Goal: Information Seeking & Learning: Learn about a topic

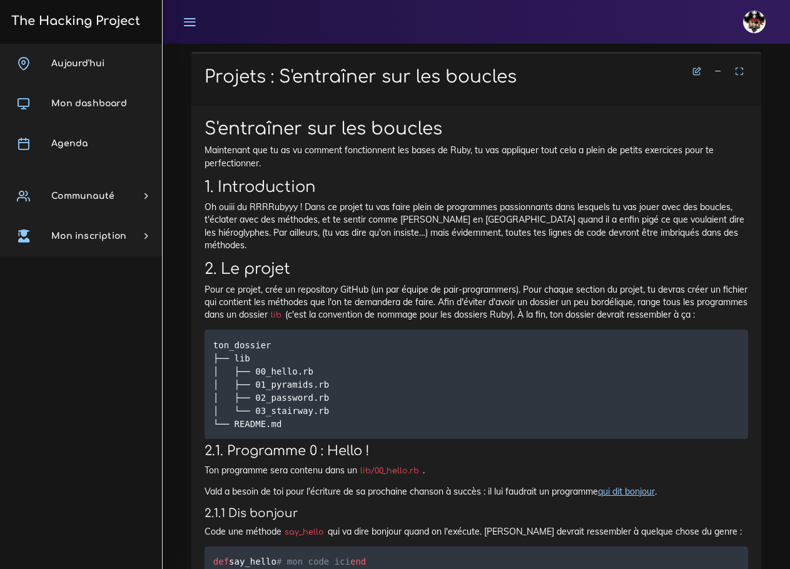
scroll to position [661, 0]
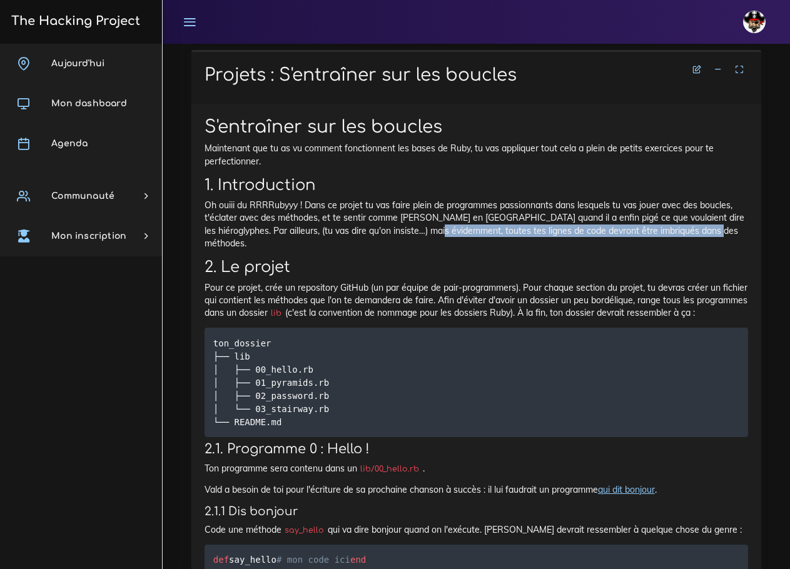
drag, startPoint x: 721, startPoint y: 229, endPoint x: 420, endPoint y: 228, distance: 302.0
click at [420, 228] on p "Oh ouiii du RRRRubyyy ! Dans ce projet tu vas faire plein de programmes passion…" at bounding box center [475, 224] width 543 height 51
copy p "toutes tes lignes de code devront être imbriqués dans des méthodes."
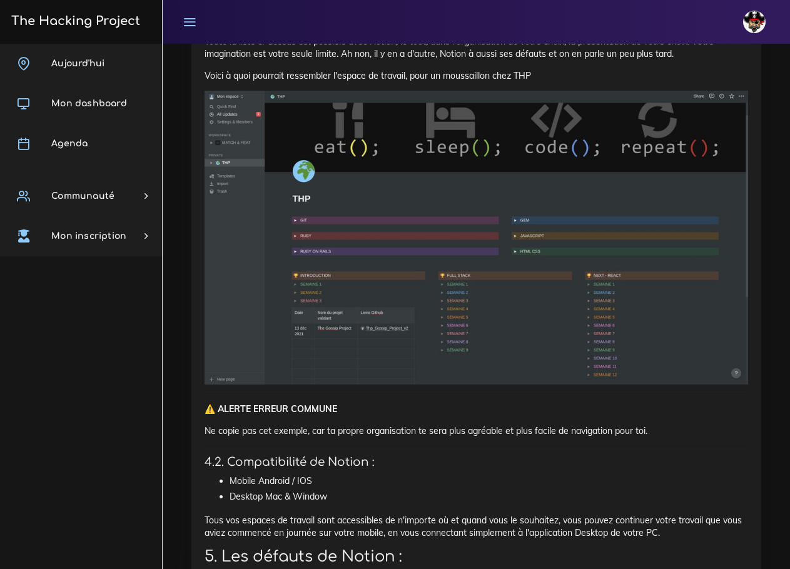
scroll to position [3751, 0]
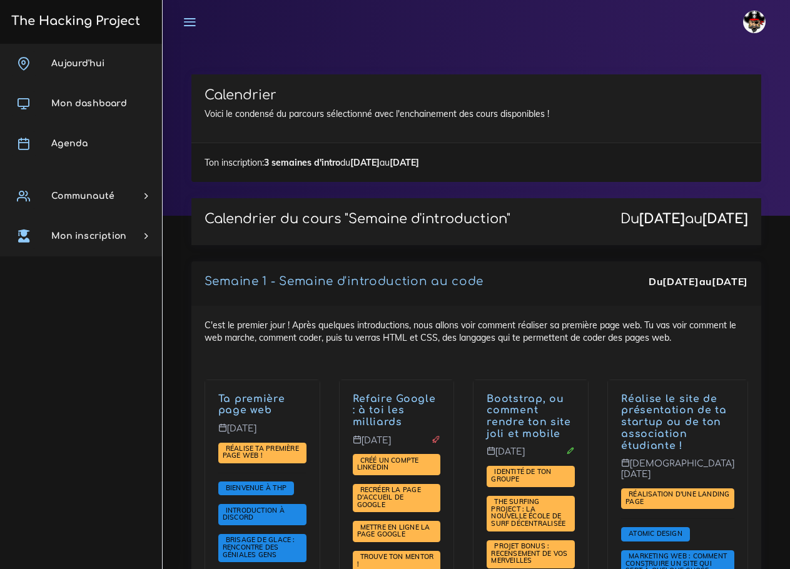
scroll to position [1055, 0]
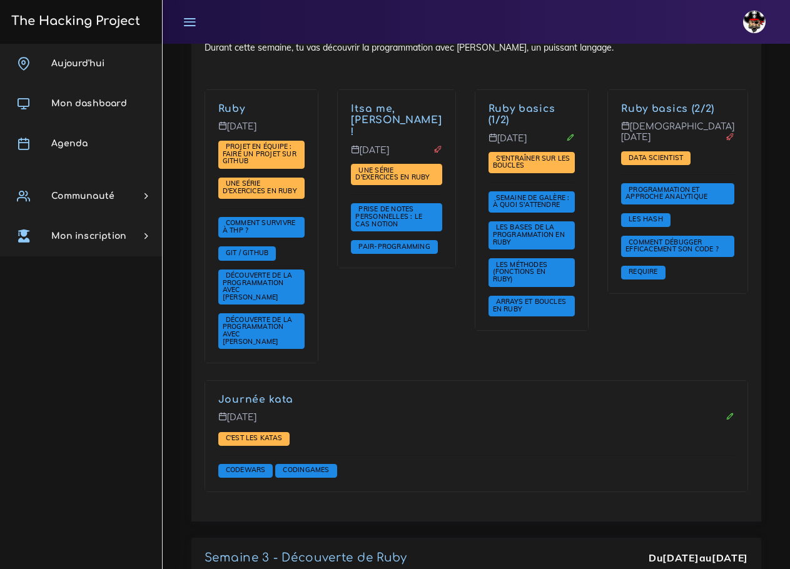
click at [435, 278] on div "Itsa me, Mario ! Mardi 9 sept. Une série d'exercices en Ruby Prise de notes per…" at bounding box center [396, 234] width 137 height 291
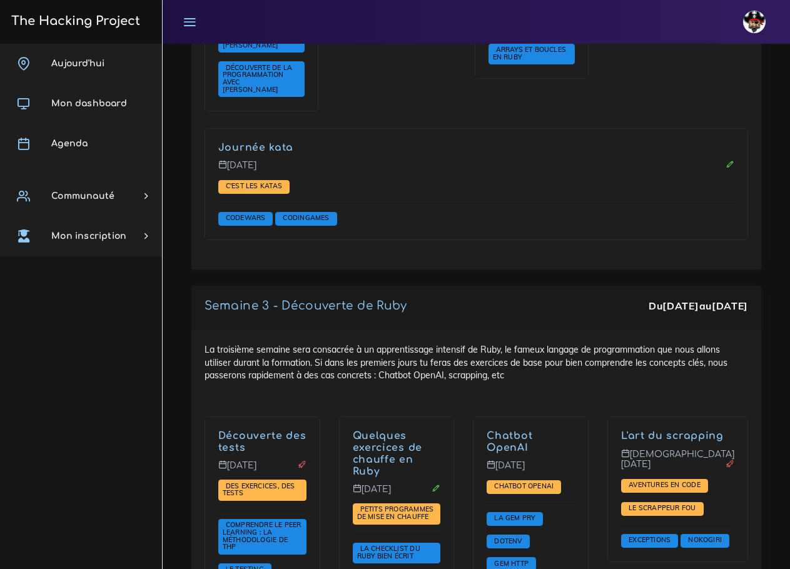
scroll to position [1117, 0]
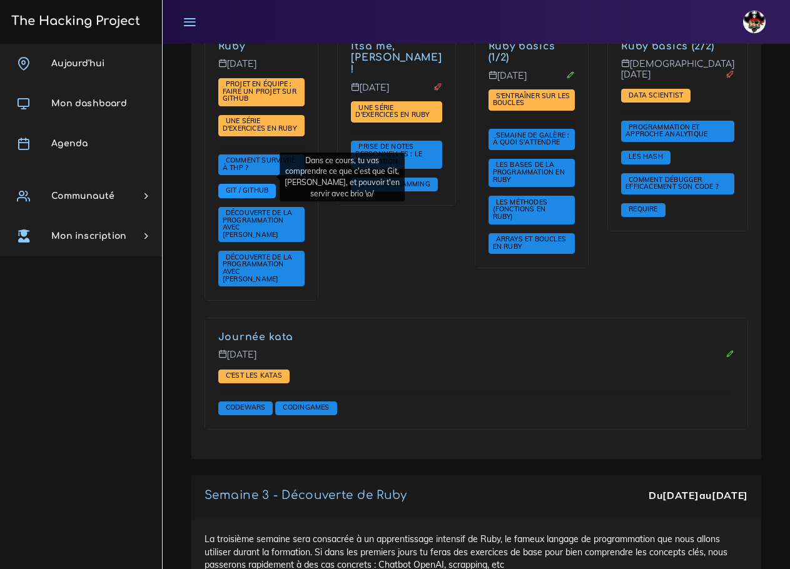
click at [245, 186] on span "Git / Github" at bounding box center [247, 190] width 49 height 9
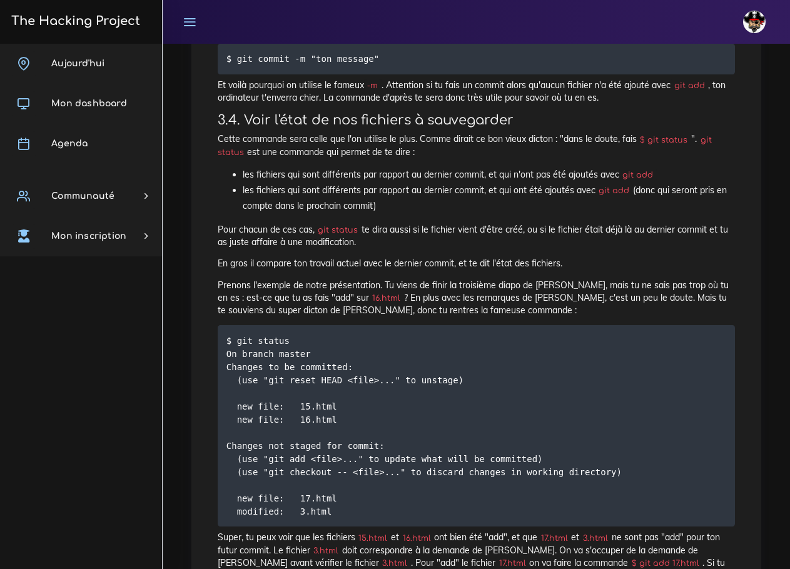
scroll to position [2438, 0]
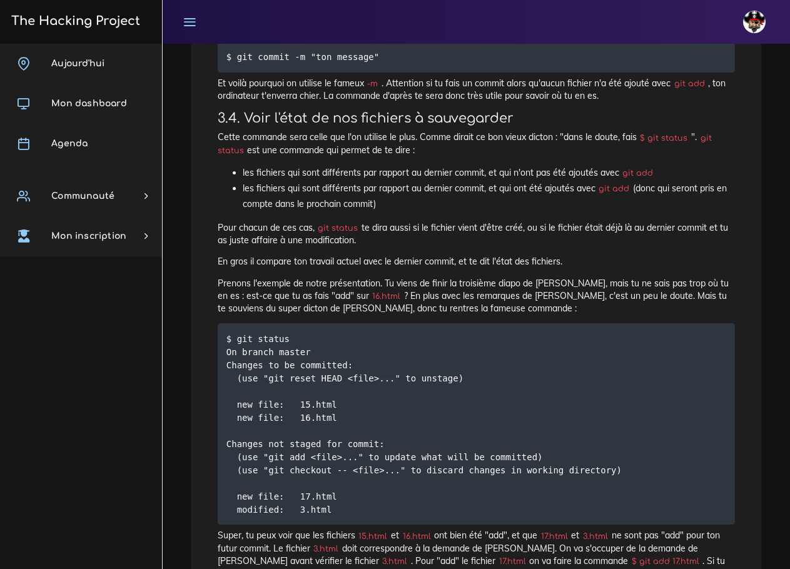
click at [601, 323] on pre "$ git status On branch master Changes to be committed: (use "git reset HEAD <fi…" at bounding box center [476, 423] width 517 height 201
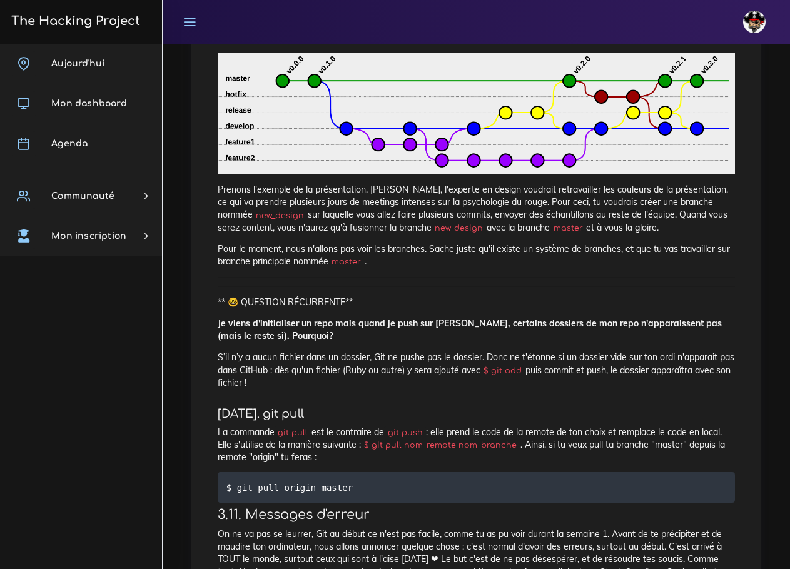
scroll to position [5501, 0]
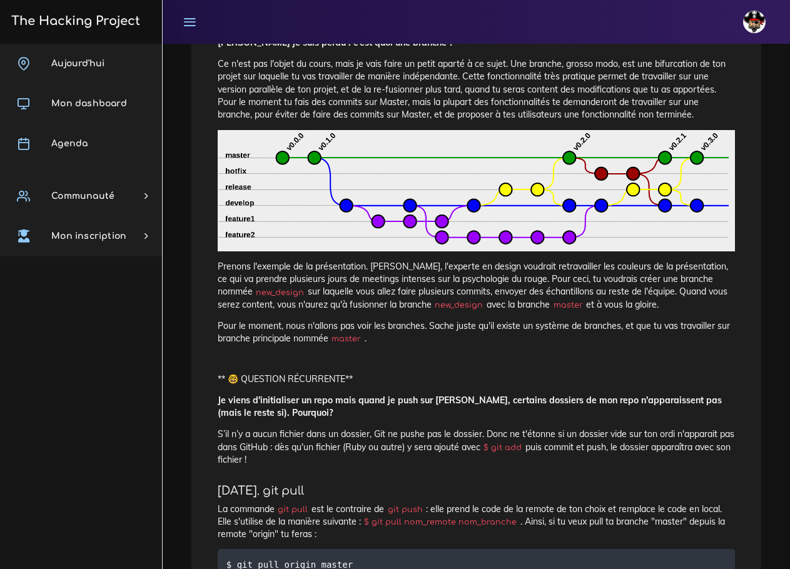
drag, startPoint x: 408, startPoint y: 296, endPoint x: 258, endPoint y: 342, distance: 156.8
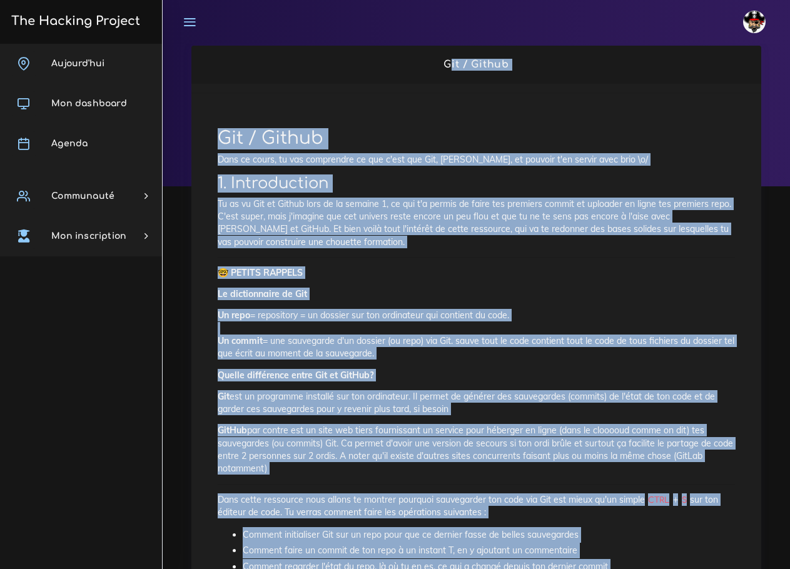
scroll to position [0, 0]
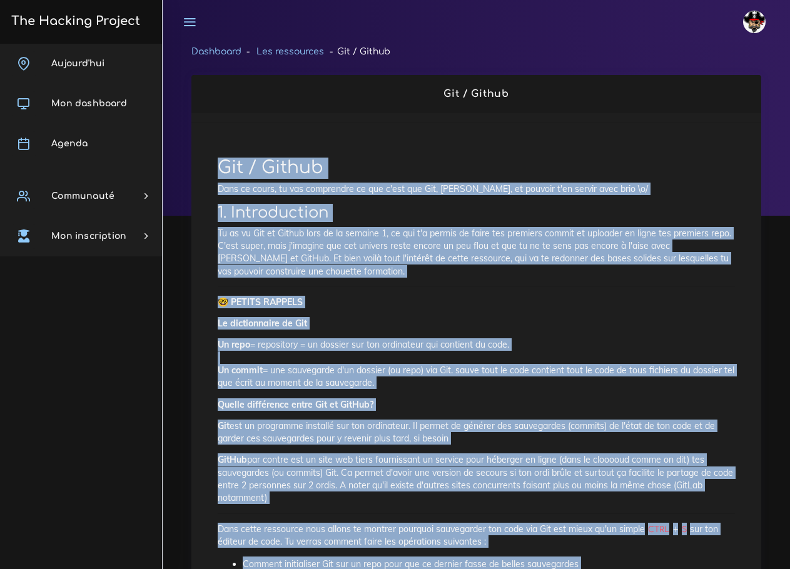
drag, startPoint x: 625, startPoint y: 454, endPoint x: 218, endPoint y: 149, distance: 508.7
copy div "Git / Github Dans ce cours, tu vas comprendre ce que c'est que Git, Github, et …"
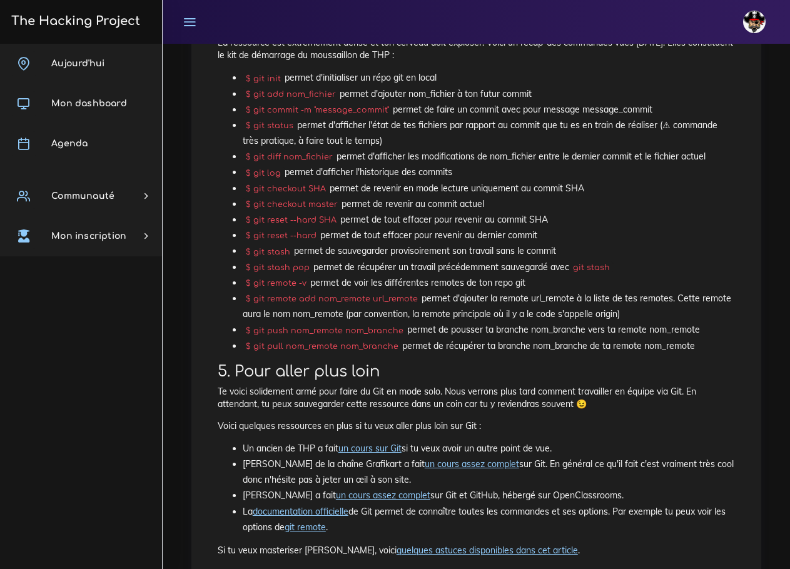
scroll to position [6438, 0]
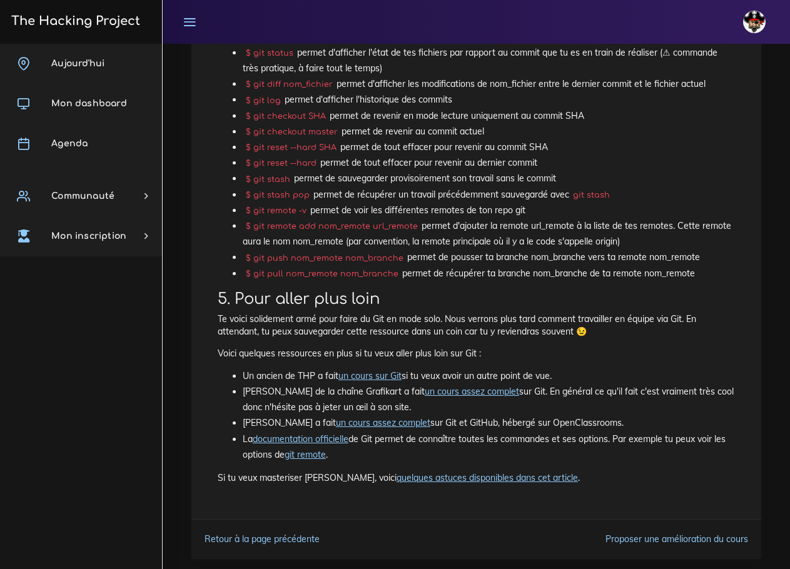
click at [489, 386] on link "un cours assez complet" at bounding box center [472, 391] width 94 height 11
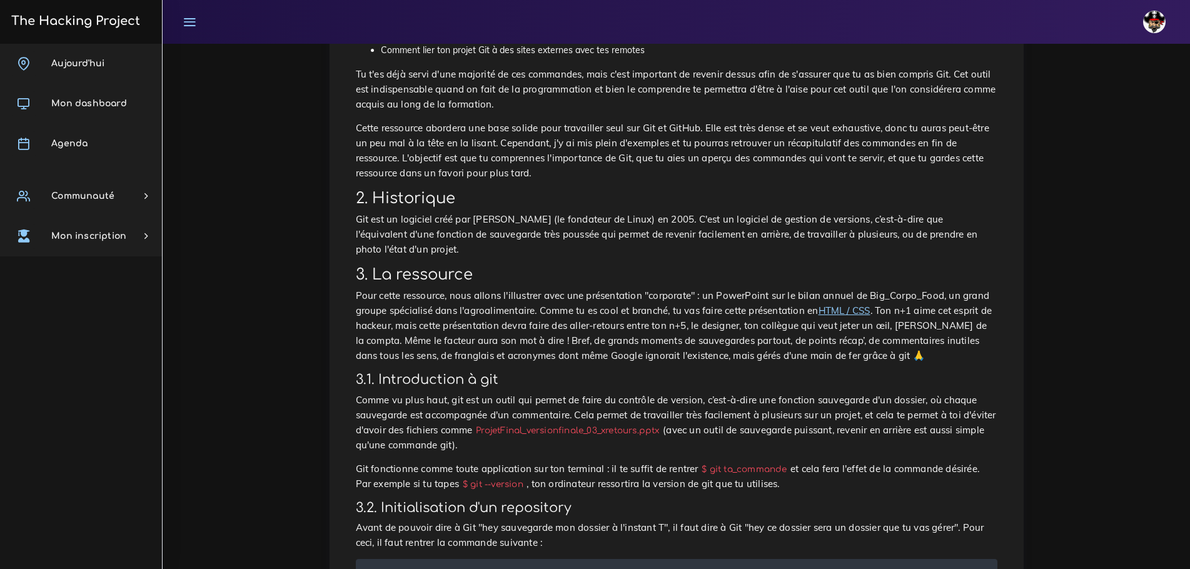
scroll to position [750, 0]
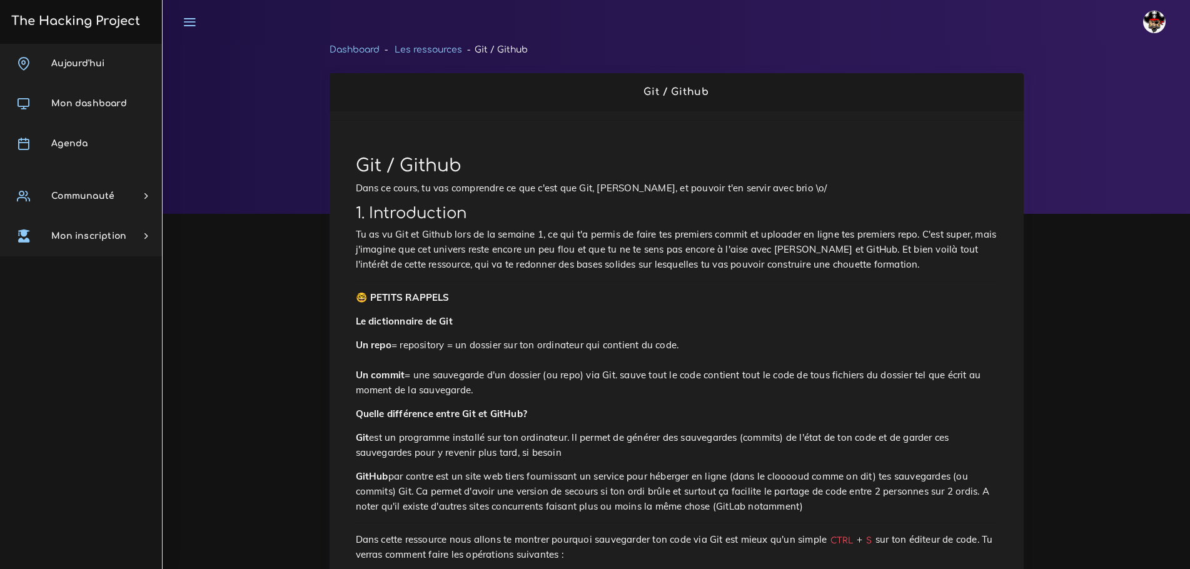
scroll to position [0, 0]
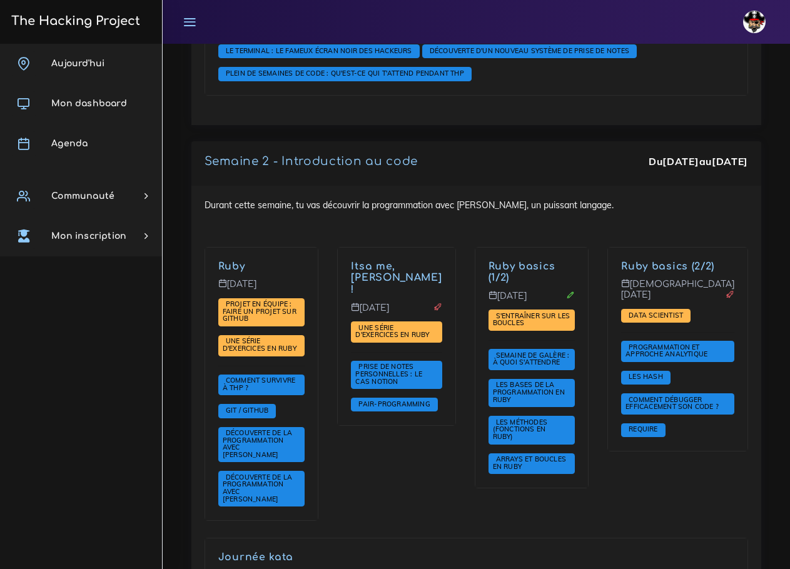
scroll to position [938, 0]
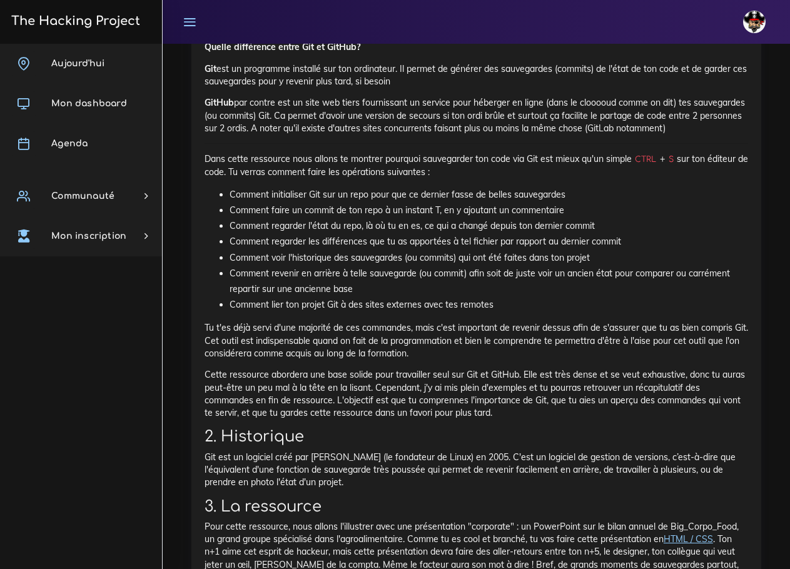
scroll to position [6440, 0]
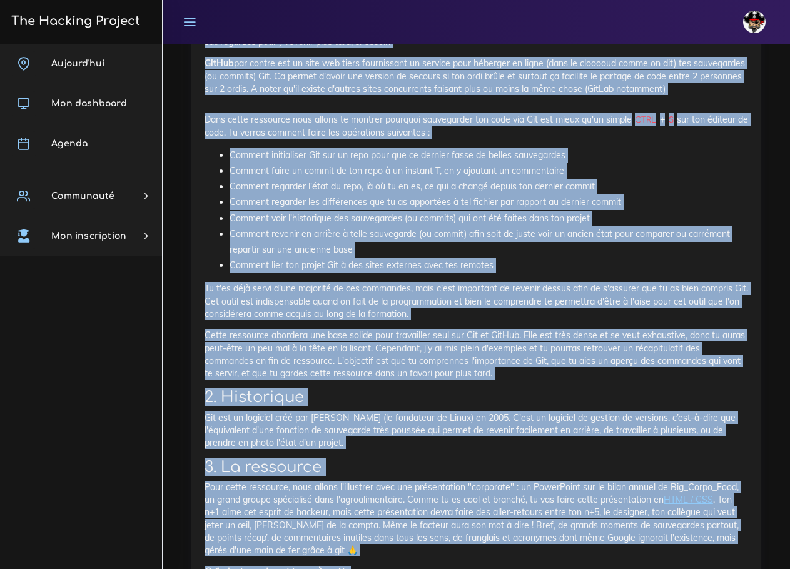
drag, startPoint x: 546, startPoint y: 116, endPoint x: 501, endPoint y: 154, distance: 59.0
copy div "Lore ip dolor, si ame consectetu ad eli s'doe tem Inc, Utlabo, et dolorem a'en …"
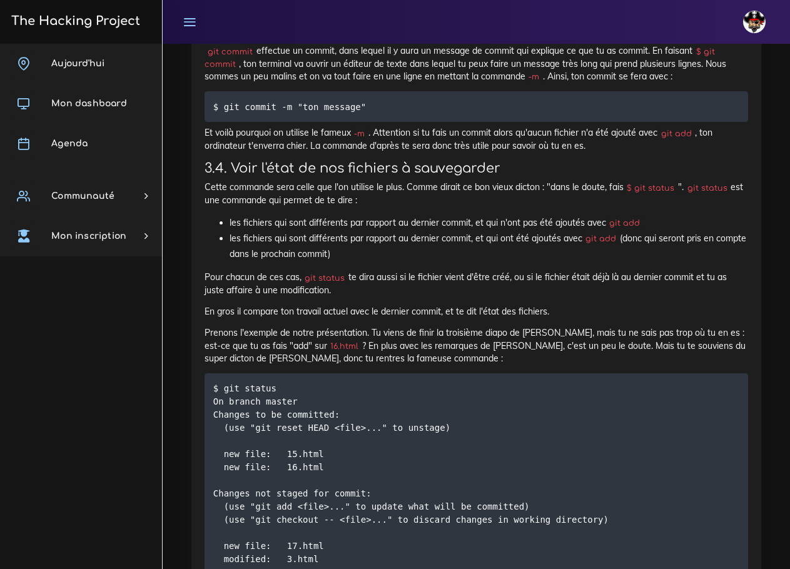
scroll to position [8941, 0]
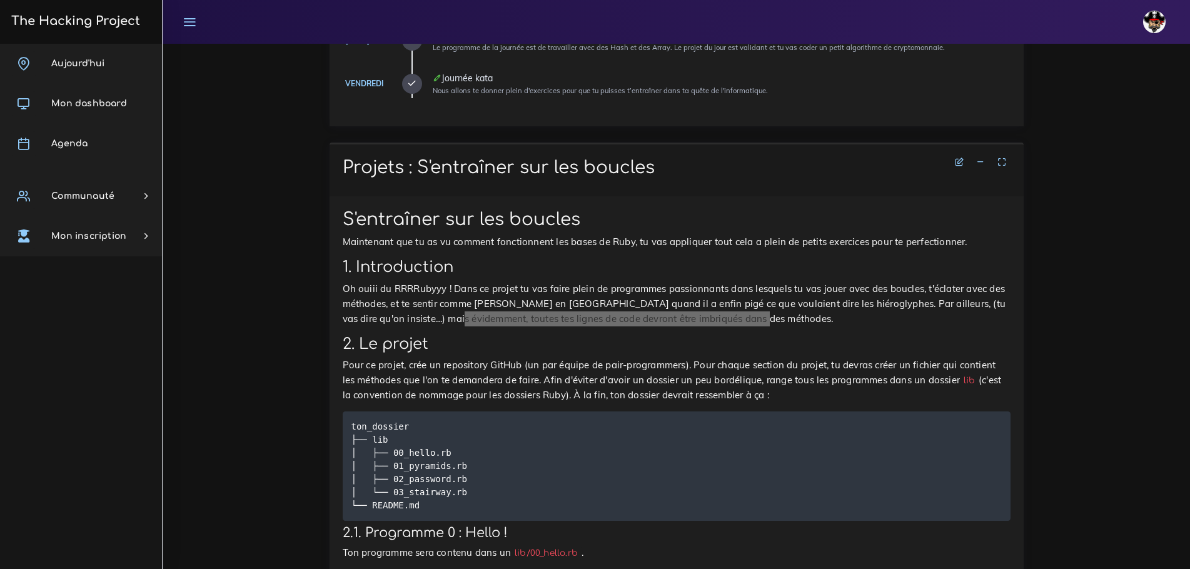
scroll to position [500, 0]
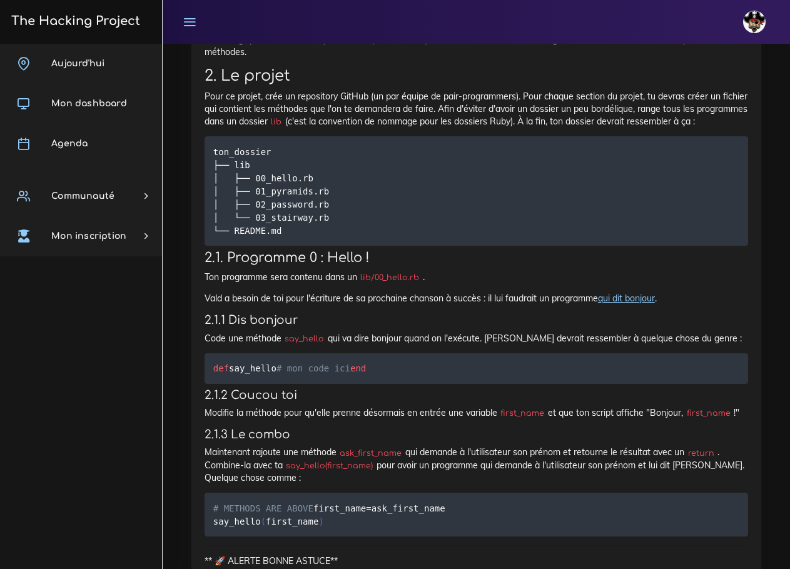
scroll to position [938, 0]
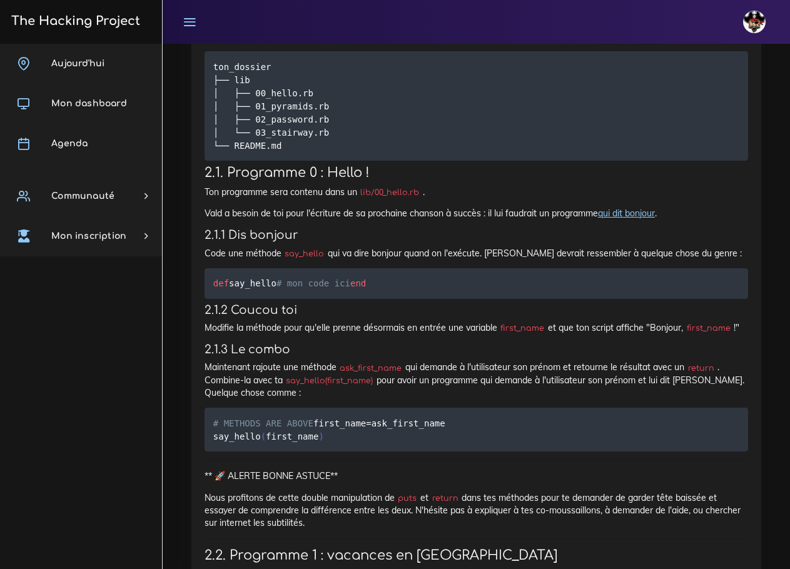
drag, startPoint x: 203, startPoint y: 229, endPoint x: 763, endPoint y: 353, distance: 573.8
copy div "2.1.1 Dis bonjour Code une méthode say_hello qui va dire bonjour quand on l'exé…"
click at [709, 356] on h4 "2.1.3 Le combo" at bounding box center [475, 350] width 543 height 14
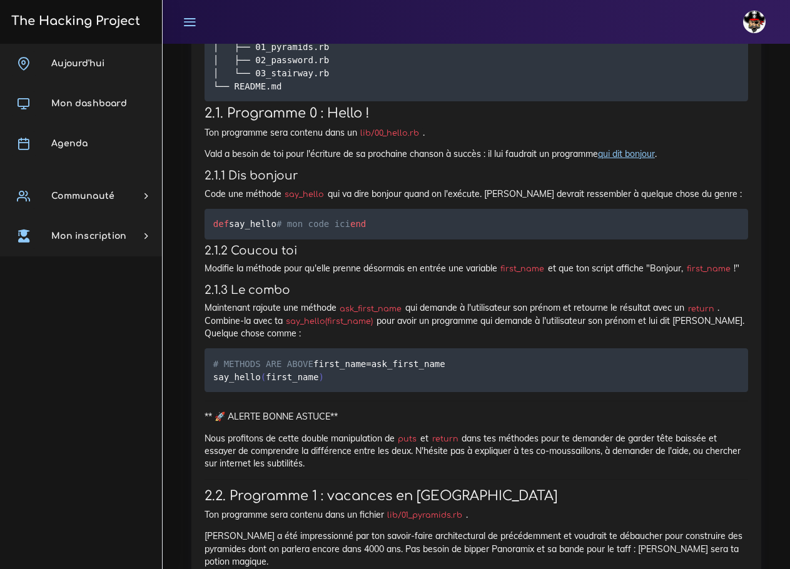
scroll to position [1000, 0]
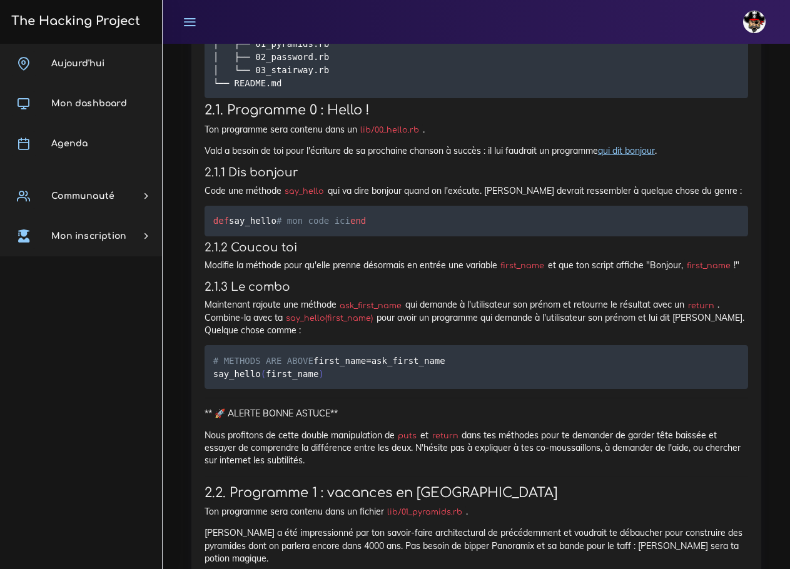
click at [231, 336] on p "Maintenant rajoute une méthode ask_first_name qui demande à l'utilisateur son p…" at bounding box center [475, 317] width 543 height 38
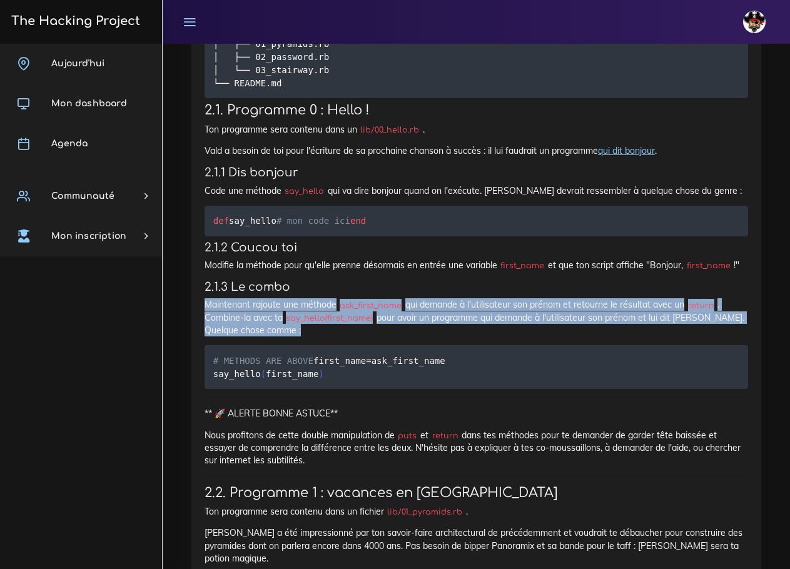
click at [231, 336] on p "Maintenant rajoute une méthode ask_first_name qui demande à l'utilisateur son p…" at bounding box center [475, 317] width 543 height 38
copy div "Maintenant rajoute une méthode ask_first_name qui demande à l'utilisateur son p…"
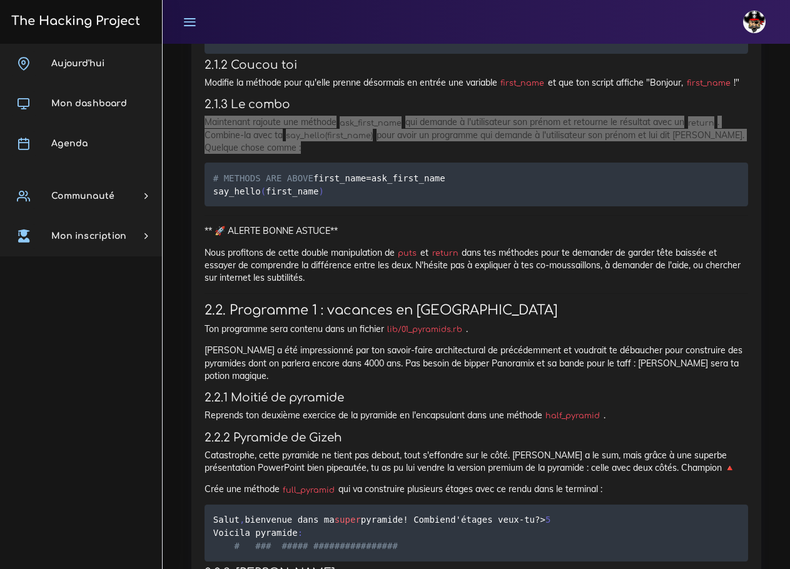
scroll to position [1188, 0]
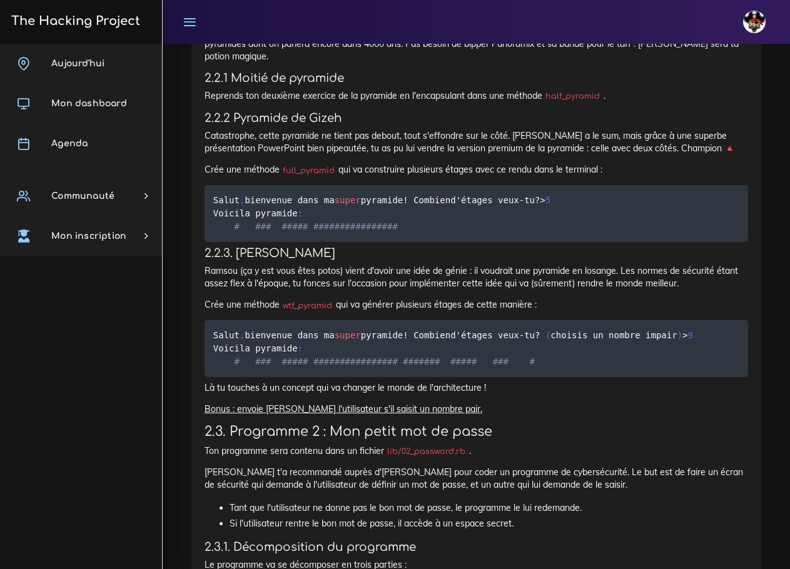
scroll to position [1501, 0]
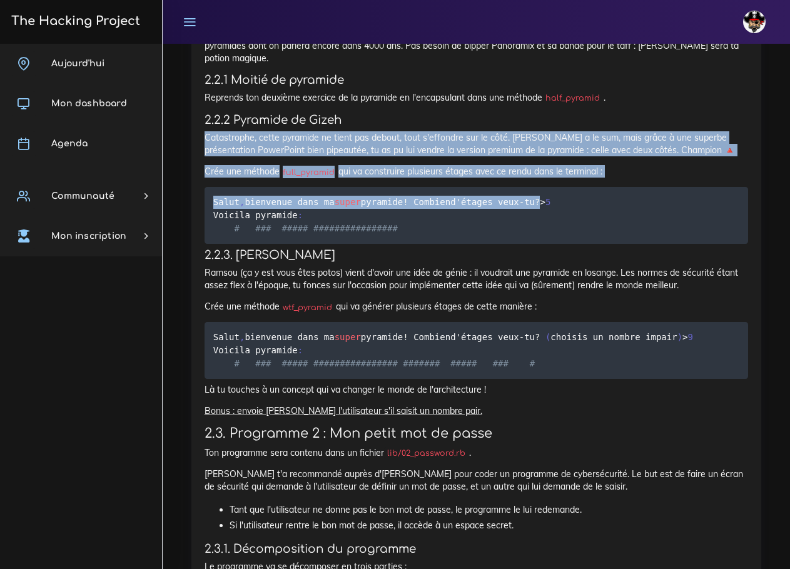
drag, startPoint x: 206, startPoint y: 177, endPoint x: 651, endPoint y: 218, distance: 446.4
click at [651, 218] on div "S'entraîner sur les boucles Maintenant que tu as vu comment fonctionnent les ba…" at bounding box center [475, 336] width 543 height 2117
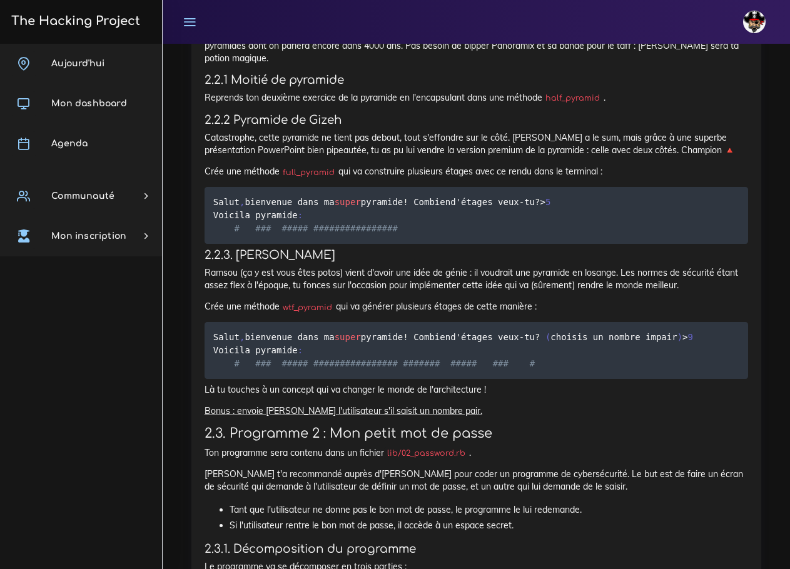
click at [617, 244] on pre "Salut , bienvenue dans ma super pyramide ! Combien d'étages veux - tu ? > 5 Voi…" at bounding box center [475, 215] width 543 height 57
drag, startPoint x: 201, startPoint y: 173, endPoint x: 613, endPoint y: 209, distance: 413.0
click at [613, 209] on div "S'entraîner sur les boucles Maintenant que tu as vu comment fonctionnent les ba…" at bounding box center [476, 341] width 570 height 2152
copy div "Catastrophe, cette pyramide ne tient pas debout, tout s'effondre sur le côté. R…"
click at [312, 292] on p "Ramsou (ça y est vous êtes potos) vient d'avoir une idée de génie : il voudrait…" at bounding box center [475, 279] width 543 height 26
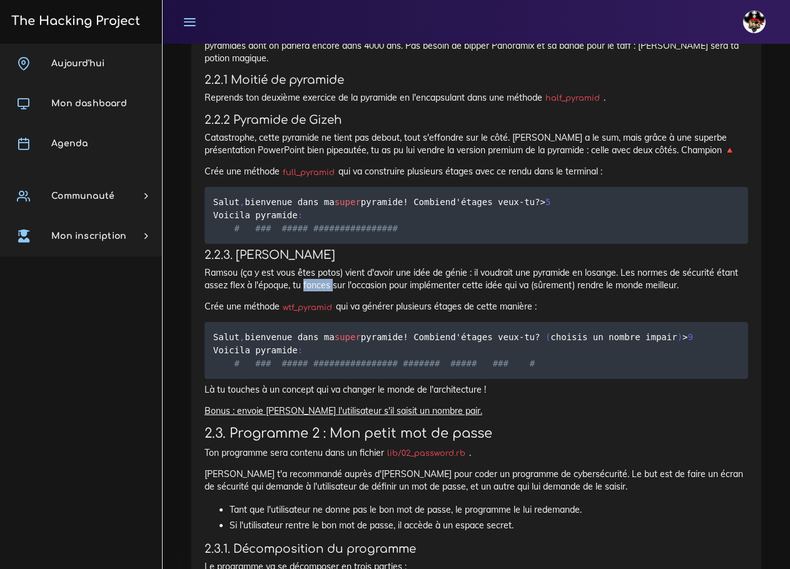
click at [312, 292] on p "Ramsou (ça y est vous êtes potos) vient d'avoir une idée de génie : il voudrait…" at bounding box center [475, 279] width 543 height 26
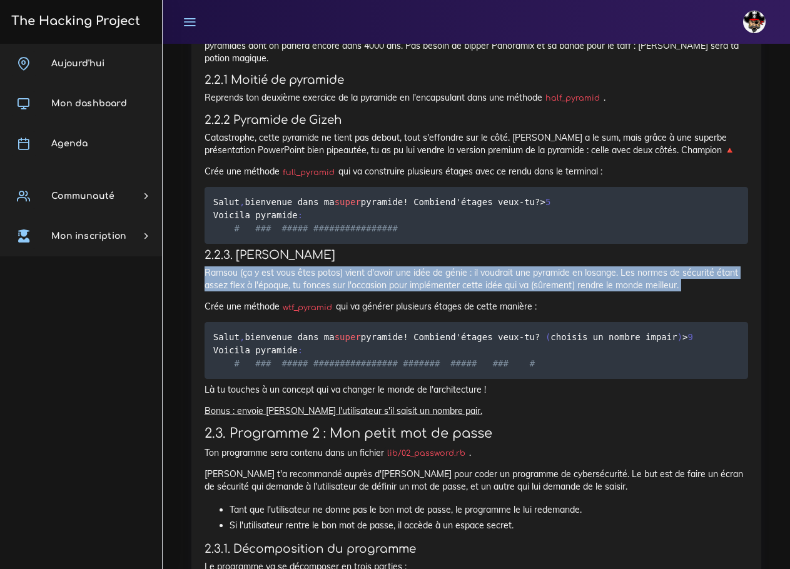
click at [312, 292] on p "Ramsou (ça y est vous êtes potos) vient d'avoir une idée de génie : il voudrait…" at bounding box center [475, 279] width 543 height 26
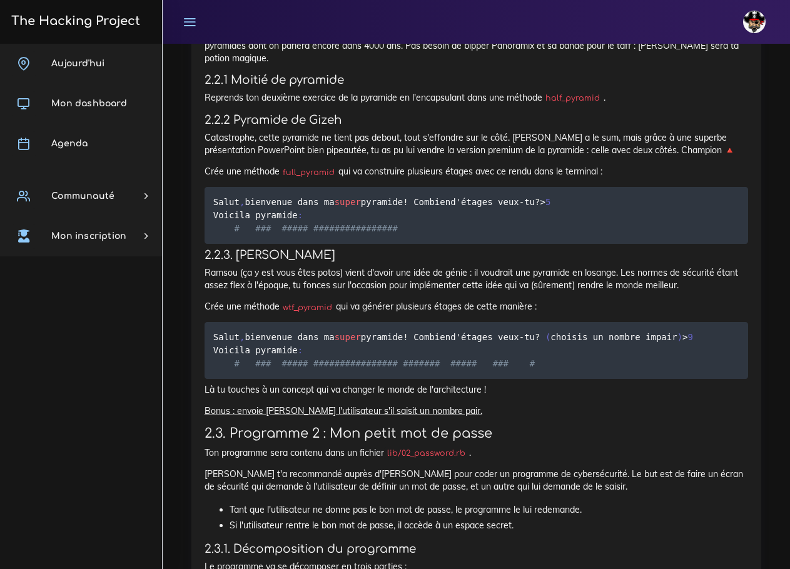
click at [593, 313] on p "Crée une méthode wtf_pyramid qui va générer plusieurs étages de cette manière :" at bounding box center [475, 306] width 543 height 13
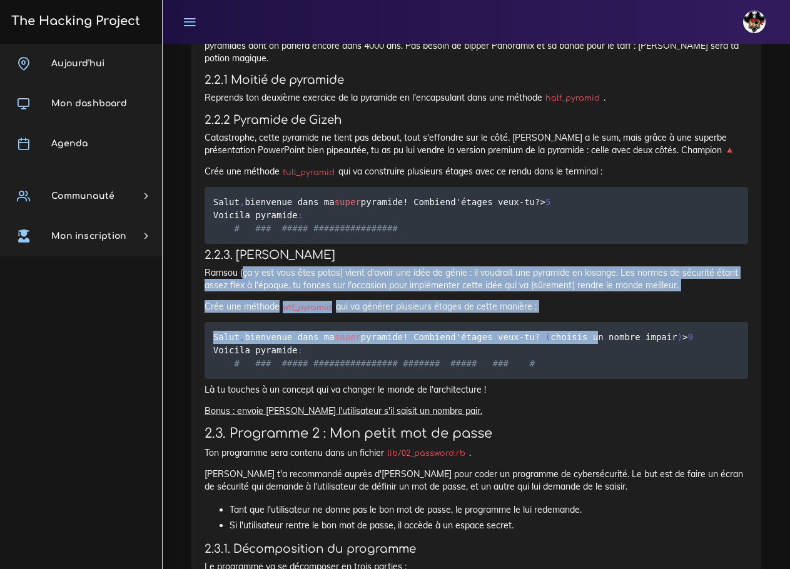
drag, startPoint x: 593, startPoint y: 419, endPoint x: 243, endPoint y: 380, distance: 352.3
click at [243, 380] on div "S'entraîner sur les boucles Maintenant que tu as vu comment fonctionnent les ba…" at bounding box center [475, 336] width 543 height 2117
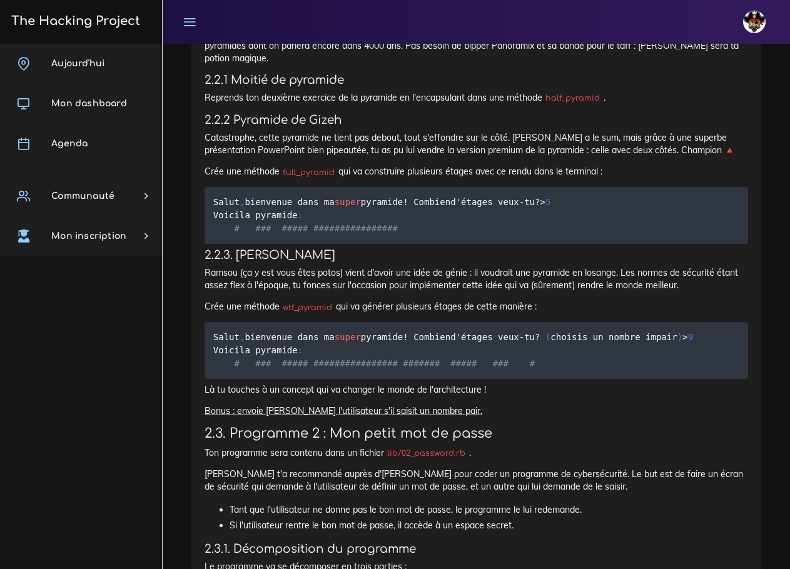
drag, startPoint x: 196, startPoint y: 378, endPoint x: 204, endPoint y: 379, distance: 8.2
click at [196, 378] on div "S'entraîner sur les boucles Maintenant que tu as vu comment fonctionnent les ba…" at bounding box center [476, 341] width 570 height 2152
drag, startPoint x: 201, startPoint y: 372, endPoint x: 556, endPoint y: 410, distance: 357.7
click at [556, 410] on div "S'entraîner sur les boucles Maintenant que tu as vu comment fonctionnent les ba…" at bounding box center [476, 341] width 570 height 2152
copy div "Ramsou (ça y est vous êtes potos) vient d'avoir une idée de génie : il voudrait…"
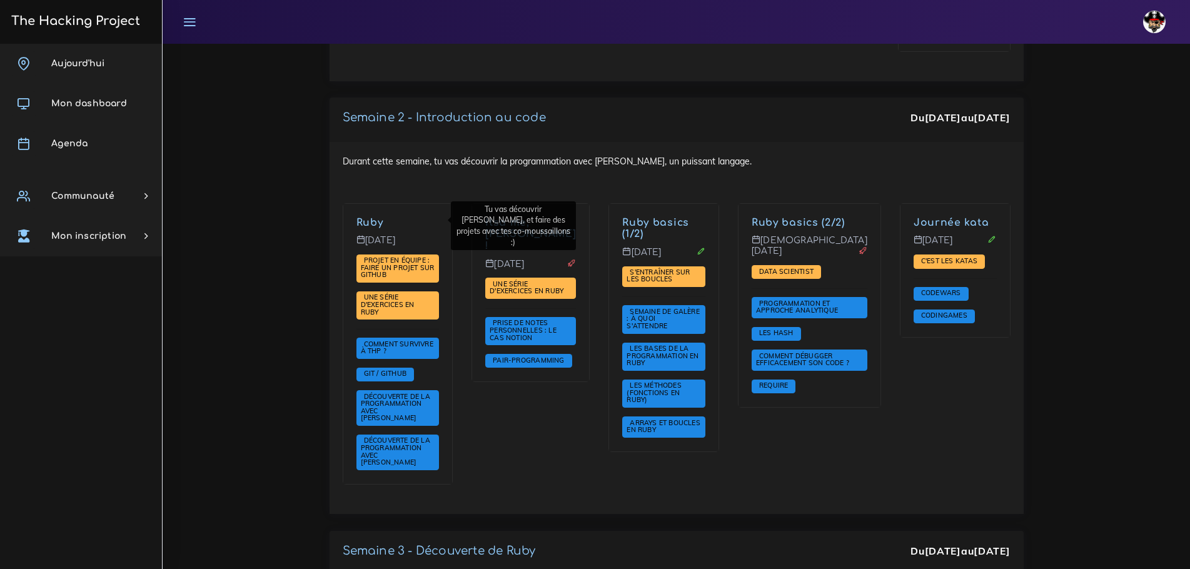
scroll to position [872, 0]
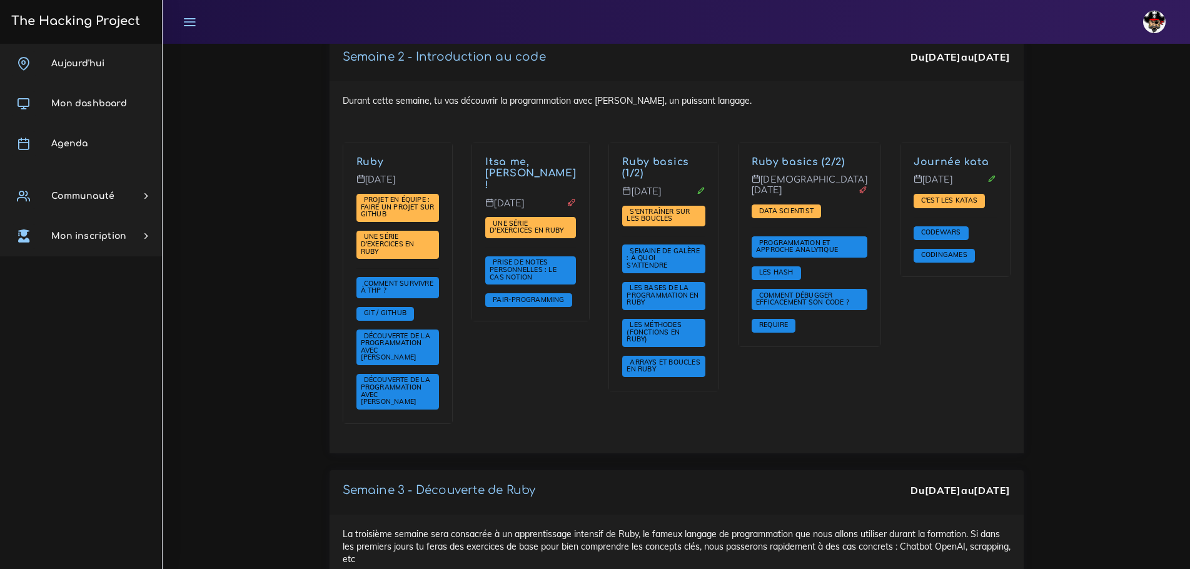
click at [591, 433] on div "Semaine 2 - Introduction au code Du 8 sept. au 12 sept. Durant cette semaine, t…" at bounding box center [676, 253] width 713 height 433
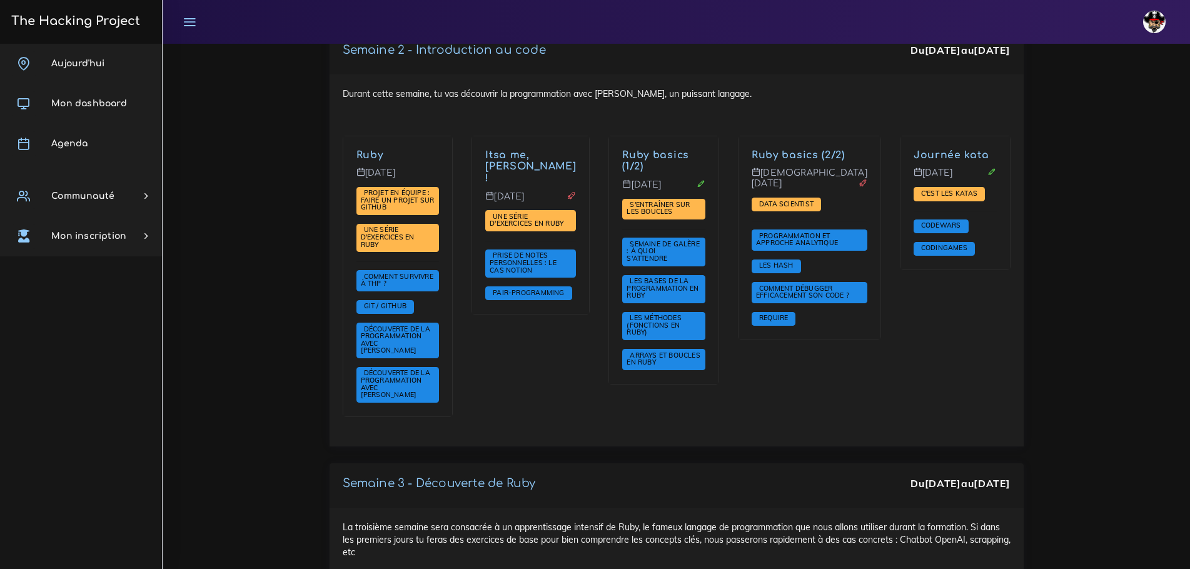
scroll to position [852, 0]
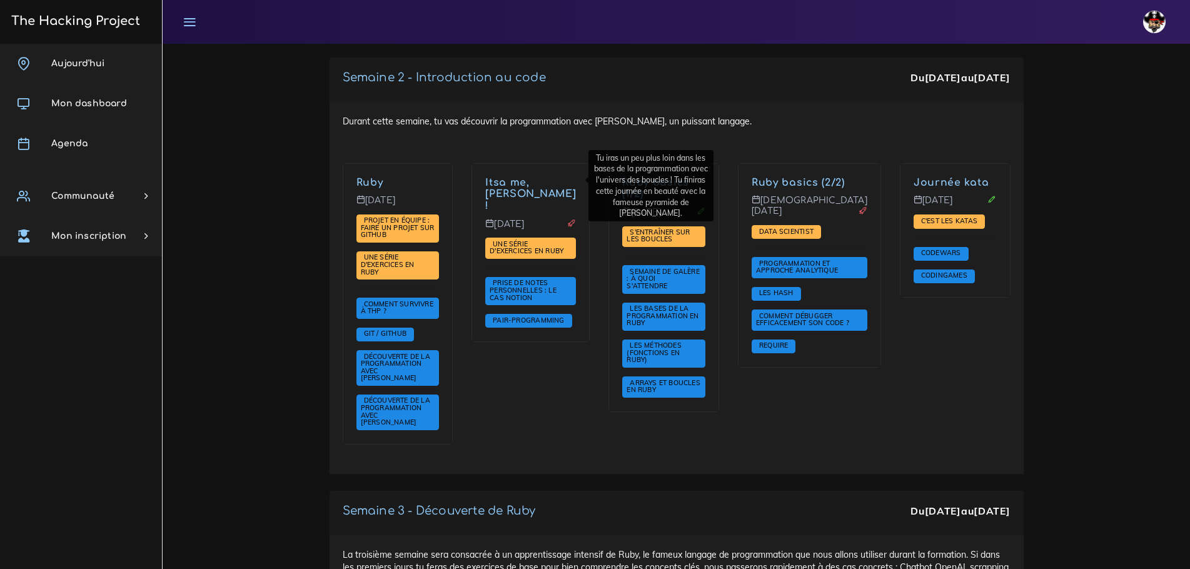
click at [544, 177] on link "Itsa me, [PERSON_NAME] !" at bounding box center [530, 194] width 91 height 35
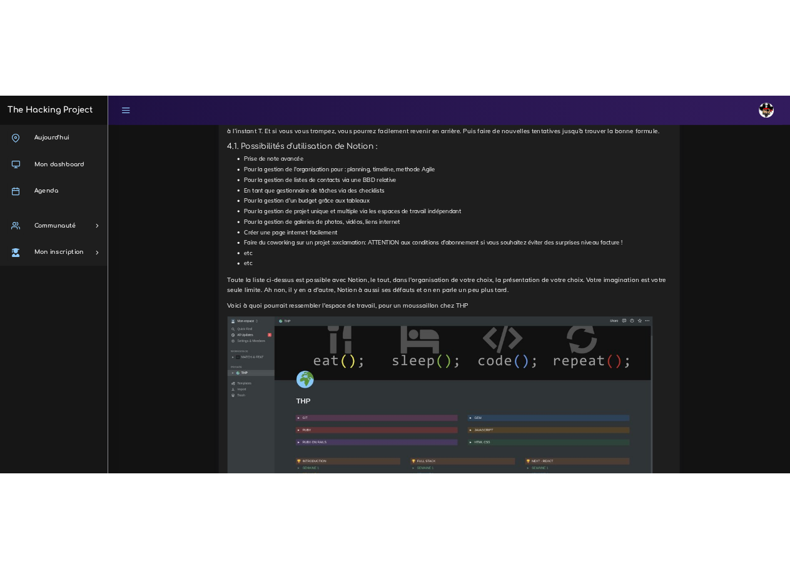
scroll to position [3778, 0]
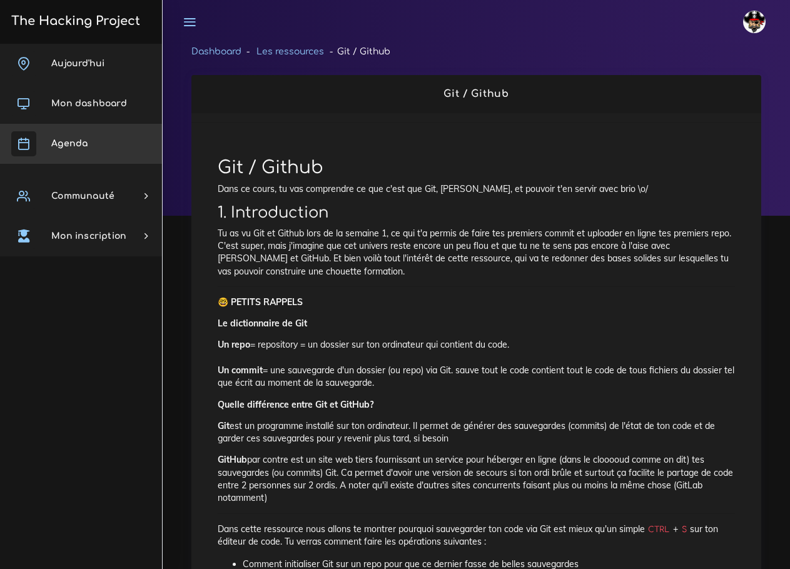
click at [58, 140] on span "Agenda" at bounding box center [69, 143] width 36 height 9
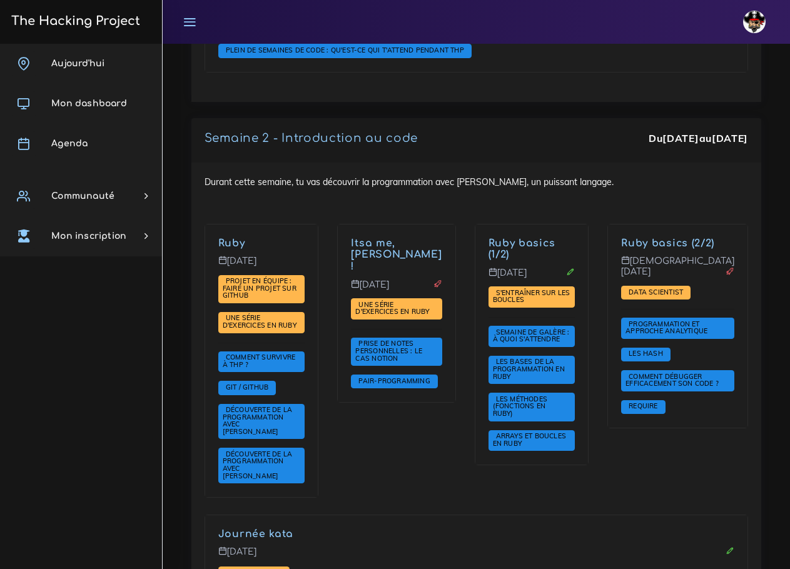
scroll to position [1000, 0]
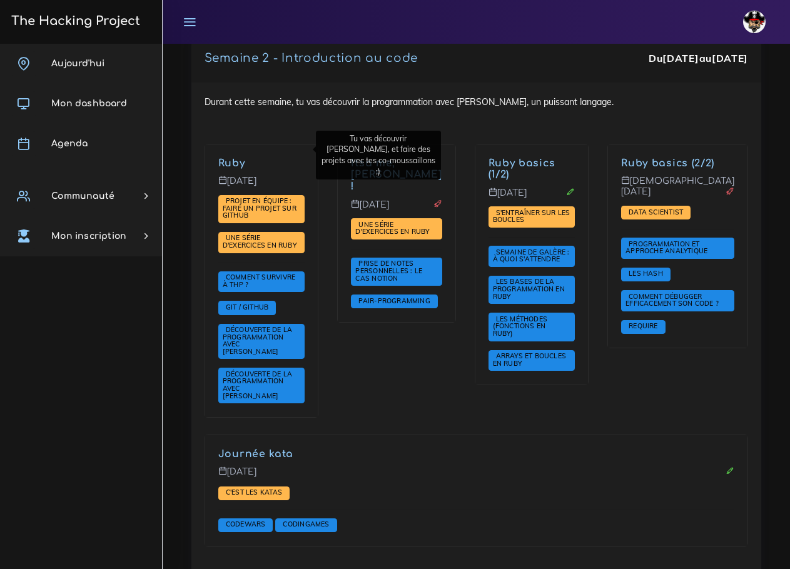
click at [226, 158] on link "Ruby" at bounding box center [231, 163] width 27 height 11
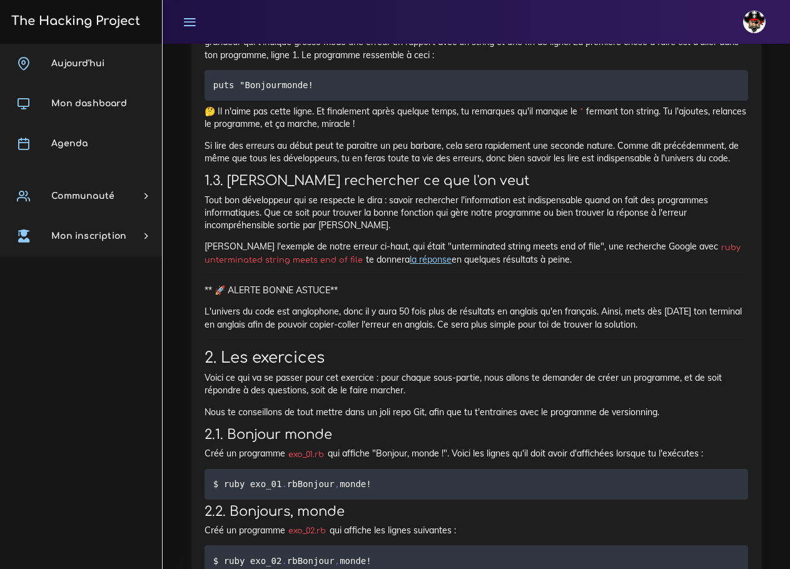
scroll to position [2376, 0]
